Goal: Task Accomplishment & Management: Complete application form

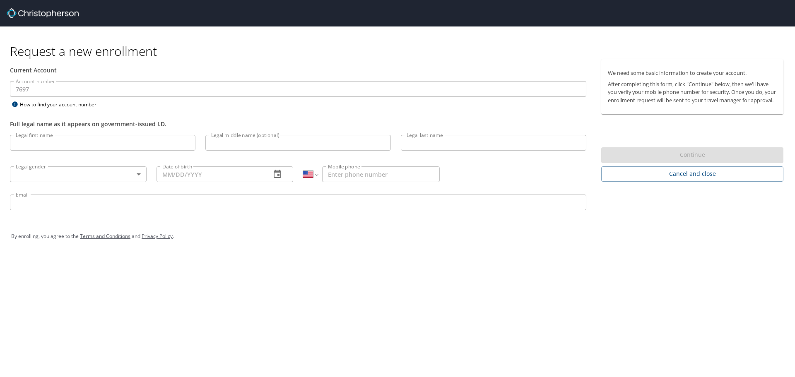
select select "US"
click at [58, 144] on input "Legal first name" at bounding box center [103, 143] width 186 height 16
click at [94, 145] on input "R" at bounding box center [103, 143] width 186 height 16
type input "[PERSON_NAME]"
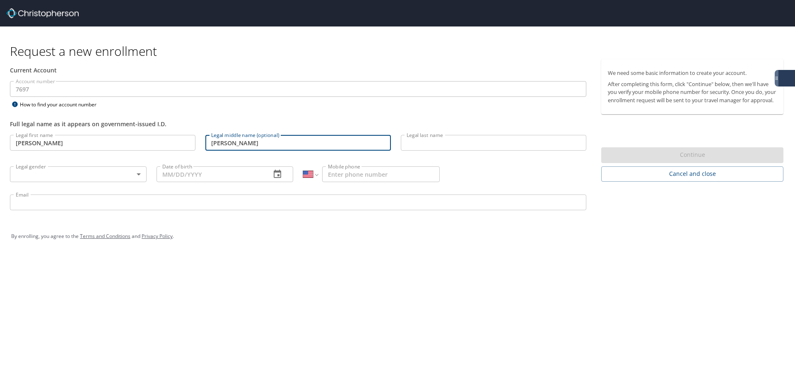
type input "[PERSON_NAME]"
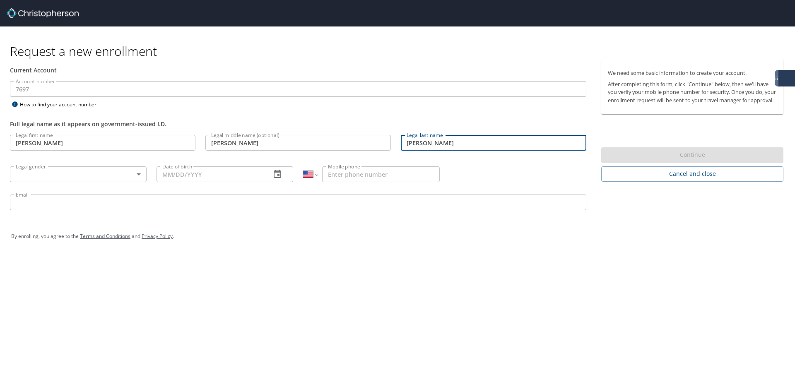
type input "[PERSON_NAME]"
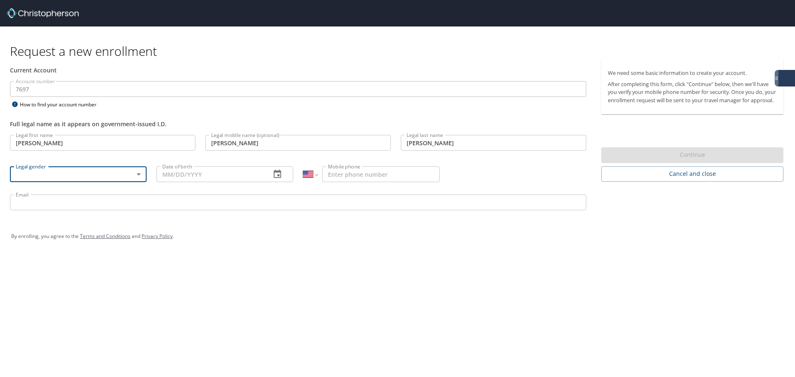
click at [137, 169] on body "Request a new enrollment Current Account Account number 7697 Account number How…" at bounding box center [397, 188] width 795 height 377
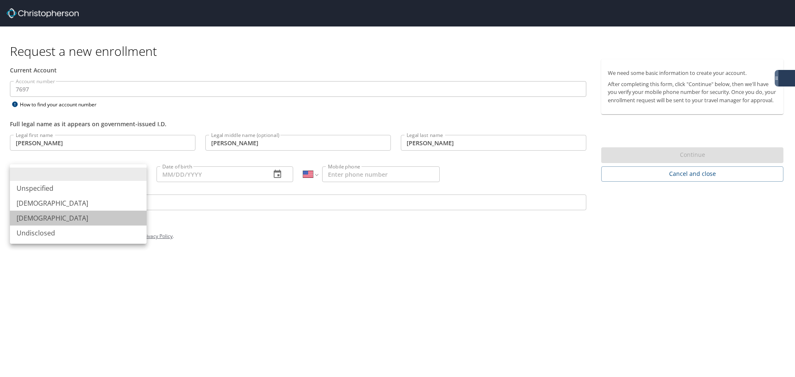
click at [48, 219] on li "[DEMOGRAPHIC_DATA]" at bounding box center [78, 218] width 137 height 15
type input "[DEMOGRAPHIC_DATA]"
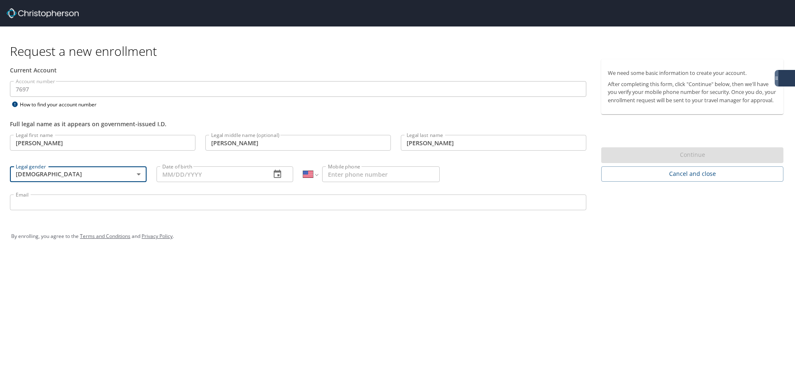
click at [205, 175] on input "Date of birth" at bounding box center [211, 175] width 108 height 16
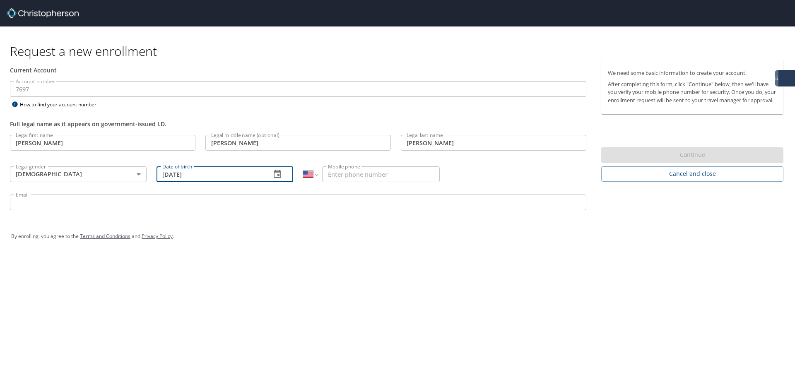
type input "[DATE]"
click at [346, 175] on input "Mobile phone" at bounding box center [381, 175] width 118 height 16
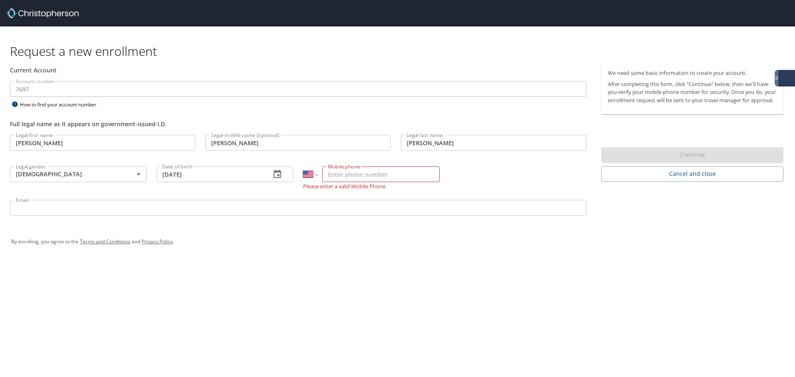
click at [364, 178] on input "Mobile phone" at bounding box center [381, 175] width 118 height 16
paste input "[PHONE_NUMBER]"
type input "[PHONE_NUMBER]"
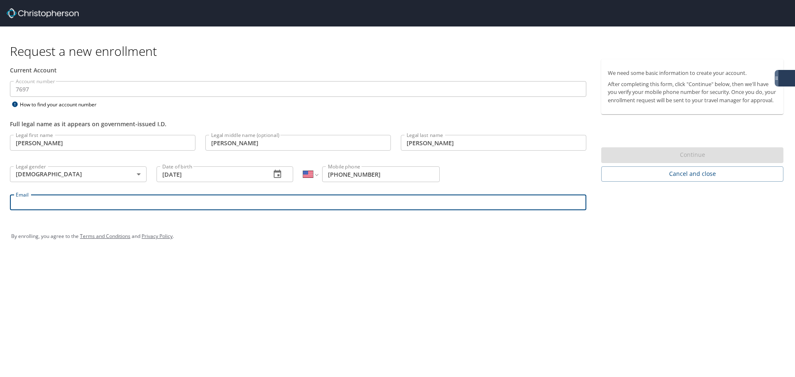
paste input "[EMAIL_ADDRESS][DOMAIN_NAME]"
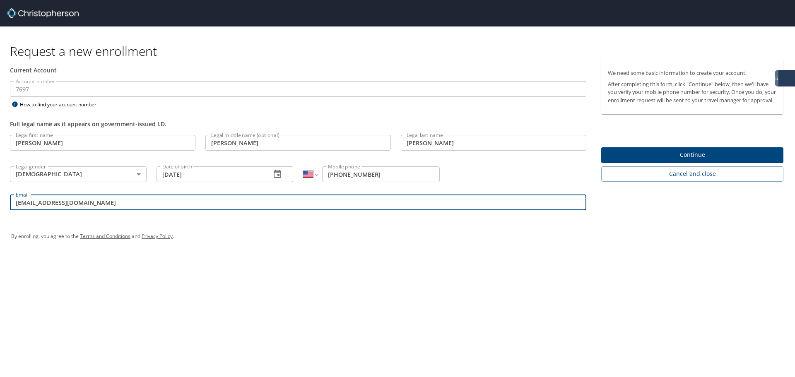
type input "[EMAIL_ADDRESS][DOMAIN_NAME]"
click at [703, 160] on span "Continue" at bounding box center [692, 155] width 169 height 10
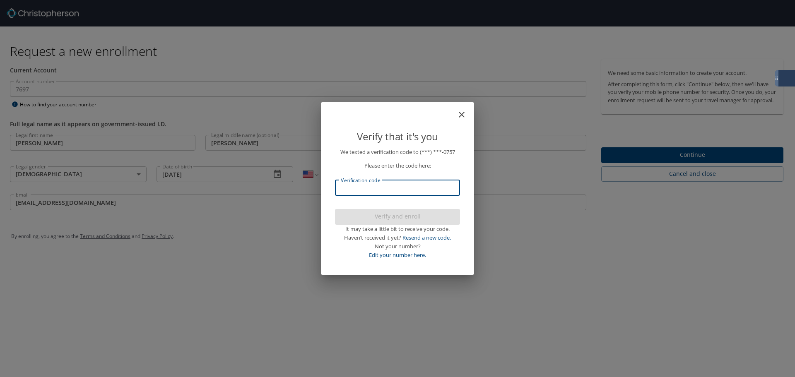
paste input "892045"
type input "892045"
click at [425, 214] on span "Verify and enroll" at bounding box center [398, 217] width 112 height 10
